Goal: Navigation & Orientation: Find specific page/section

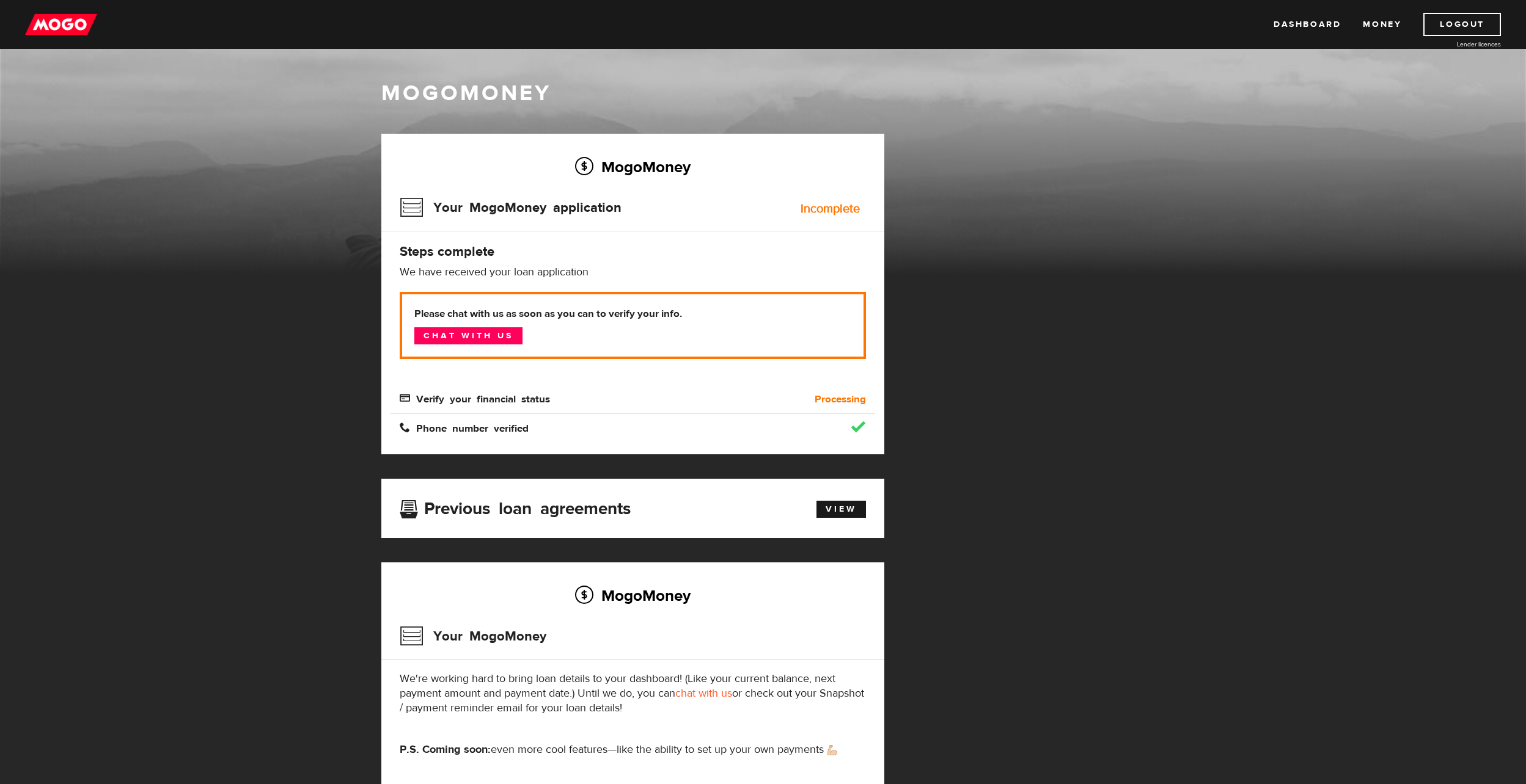
click at [437, 510] on h3 "Previous loan agreements" at bounding box center [515, 507] width 231 height 16
click at [838, 209] on div "Incomplete" at bounding box center [830, 209] width 59 height 12
click at [401, 204] on h3 "Your MogoMoney application" at bounding box center [510, 208] width 222 height 32
click at [577, 178] on h2 "MogoMoney" at bounding box center [633, 167] width 466 height 26
click at [1302, 33] on link "Dashboard" at bounding box center [1306, 24] width 67 height 23
